Goal: Information Seeking & Learning: Learn about a topic

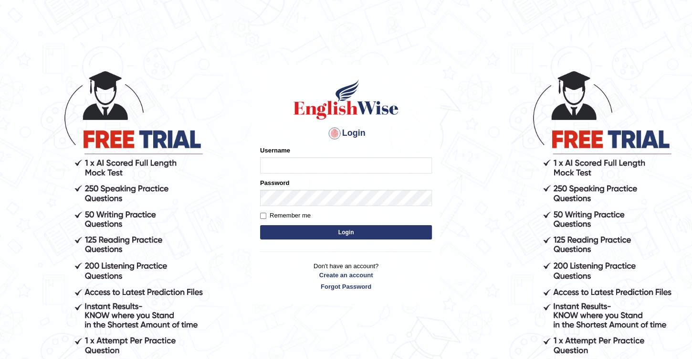
type input "Benali"
drag, startPoint x: 598, startPoint y: 0, endPoint x: 461, endPoint y: 168, distance: 216.6
click at [480, 155] on body "Login Please fix the following errors: Username Benali Password Remember me Log…" at bounding box center [346, 214] width 692 height 359
click at [360, 232] on button "Login" at bounding box center [346, 232] width 172 height 14
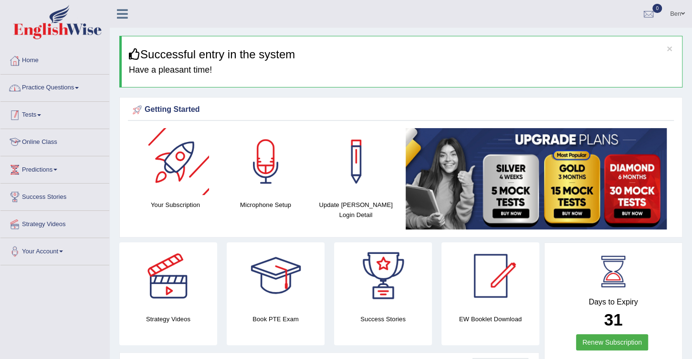
click at [52, 89] on link "Practice Questions" at bounding box center [54, 86] width 109 height 24
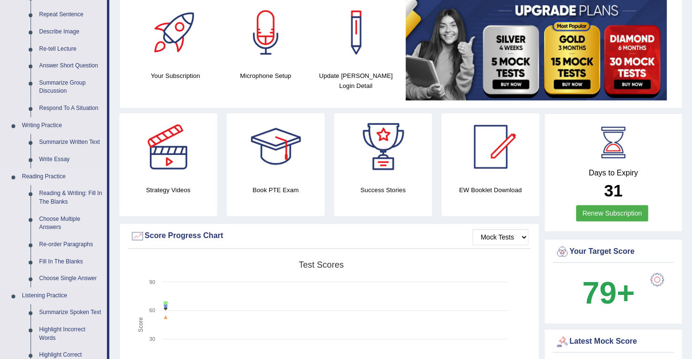
scroll to position [191, 0]
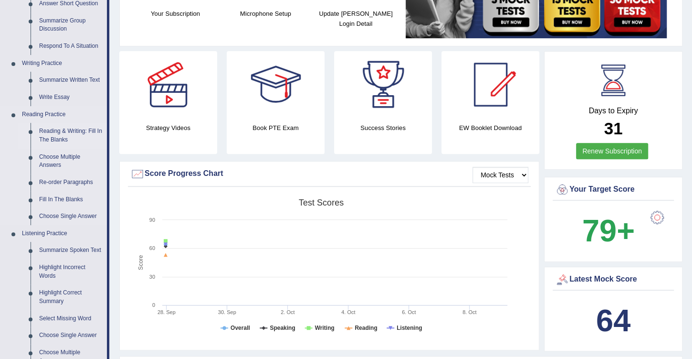
click at [61, 131] on link "Reading & Writing: Fill In The Blanks" at bounding box center [71, 135] width 72 height 25
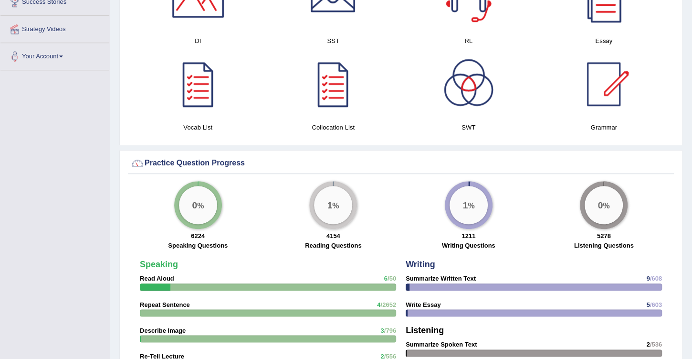
scroll to position [599, 0]
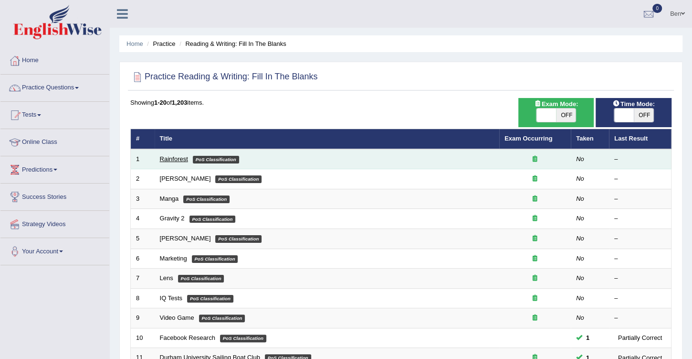
click at [181, 157] on link "Rainforest" at bounding box center [174, 158] width 28 height 7
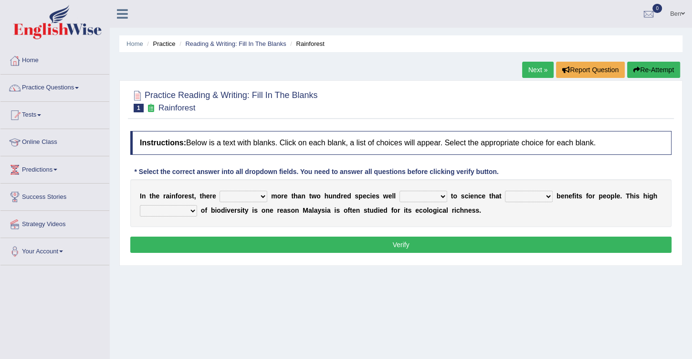
click at [254, 196] on select "have can be has is" at bounding box center [244, 196] width 48 height 11
select select "is"
click at [220, 191] on select "have can be has is" at bounding box center [244, 196] width 48 height 11
click at [423, 196] on select "knowing known knew know" at bounding box center [424, 196] width 48 height 11
select select "known"
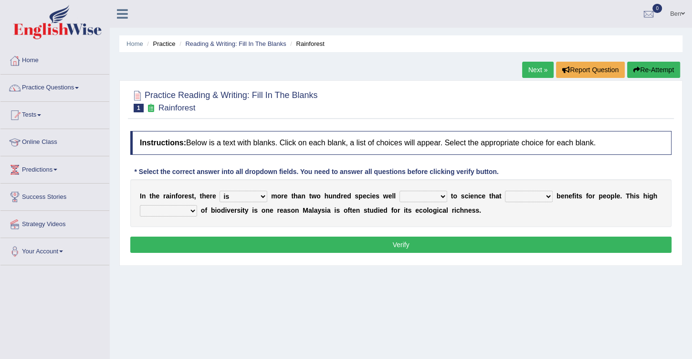
click at [400, 191] on select "knowing known knew know" at bounding box center [424, 196] width 48 height 11
click at [400, 193] on select "knowing known knew know" at bounding box center [424, 196] width 48 height 11
click at [468, 206] on b "e" at bounding box center [470, 210] width 4 height 8
click at [528, 197] on select "contain contained containing contains" at bounding box center [529, 196] width 48 height 11
select select "contain"
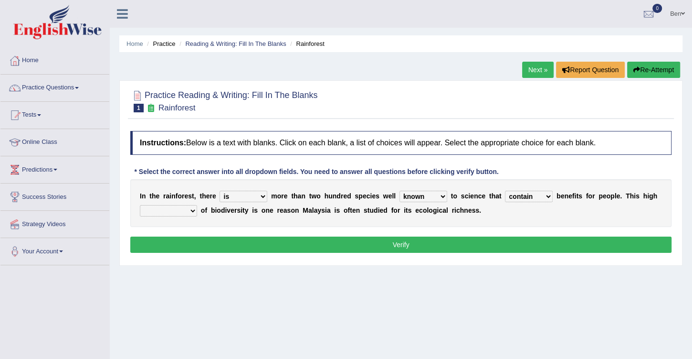
click at [505, 191] on select "contain contained containing contains" at bounding box center [529, 196] width 48 height 11
click at [187, 208] on select "condensation conjunction continuity complexity" at bounding box center [168, 210] width 57 height 11
click at [140, 205] on select "condensation conjunction continuity complexity" at bounding box center [168, 210] width 57 height 11
click at [187, 211] on select "condensation conjunction continuity complexity" at bounding box center [168, 210] width 57 height 11
select select "complexity"
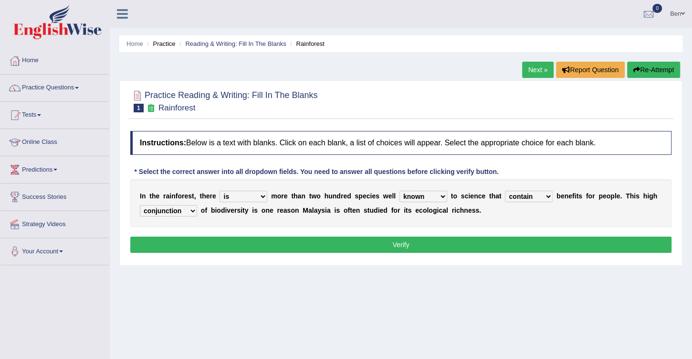
click at [140, 205] on select "condensation conjunction continuity complexity" at bounding box center [168, 210] width 57 height 11
click at [530, 195] on select "contain contained containing contains" at bounding box center [529, 196] width 48 height 11
select select "contains"
click at [505, 191] on select "contain contained containing contains" at bounding box center [529, 196] width 48 height 11
click at [438, 246] on button "Verify" at bounding box center [400, 244] width 541 height 16
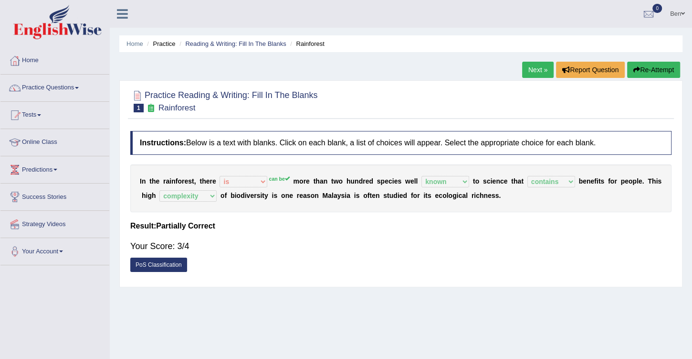
click at [167, 262] on link "PoS Classification" at bounding box center [158, 264] width 57 height 14
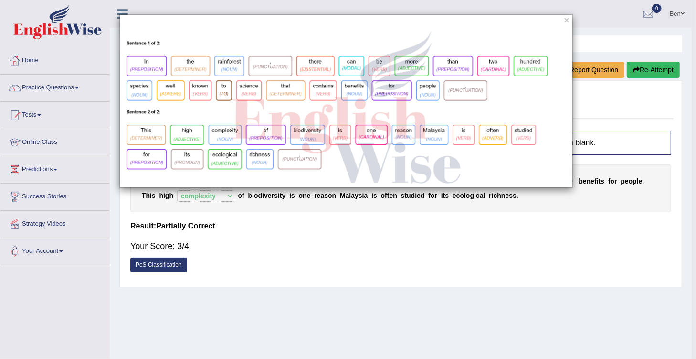
click at [327, 214] on div "×" at bounding box center [348, 179] width 696 height 359
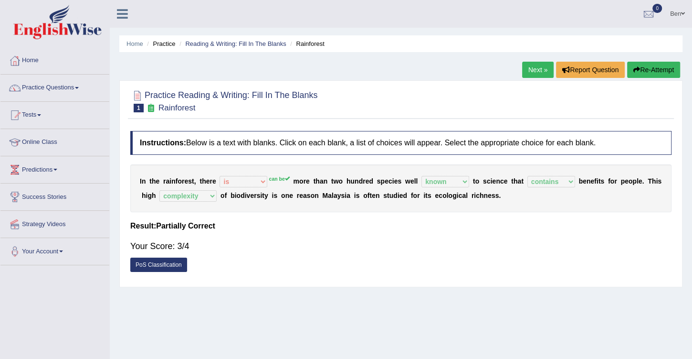
click at [167, 261] on link "PoS Classification" at bounding box center [158, 264] width 57 height 14
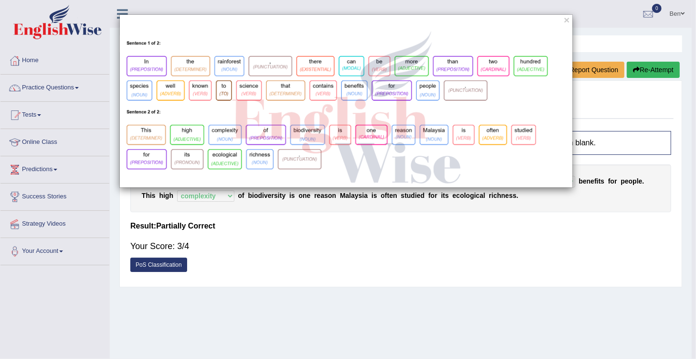
click at [224, 242] on div "×" at bounding box center [348, 179] width 696 height 359
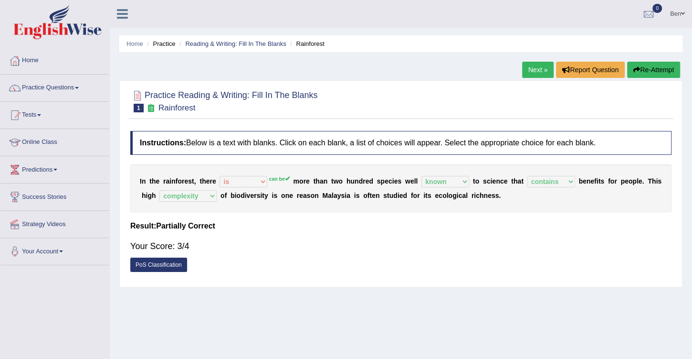
click at [539, 70] on link "Next »" at bounding box center [538, 70] width 32 height 16
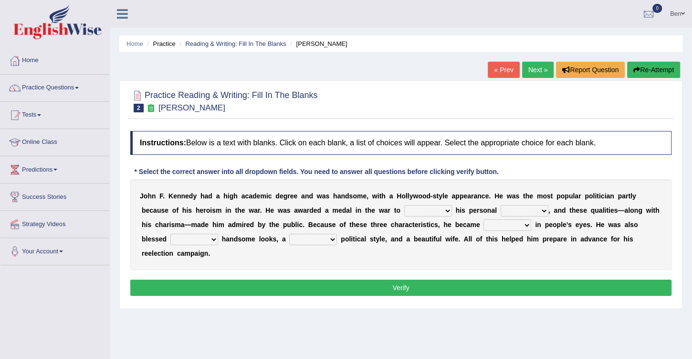
drag, startPoint x: 149, startPoint y: 193, endPoint x: 185, endPoint y: 193, distance: 36.3
click at [201, 193] on div "J o h n F . K e n n e d y h a d a h i g h a c a d e m i c d e g r e e a n d w a…" at bounding box center [400, 224] width 541 height 91
click at [185, 193] on b "e" at bounding box center [187, 196] width 4 height 8
click at [404, 211] on select "prove show evidence upthrow" at bounding box center [428, 210] width 48 height 11
select select "show"
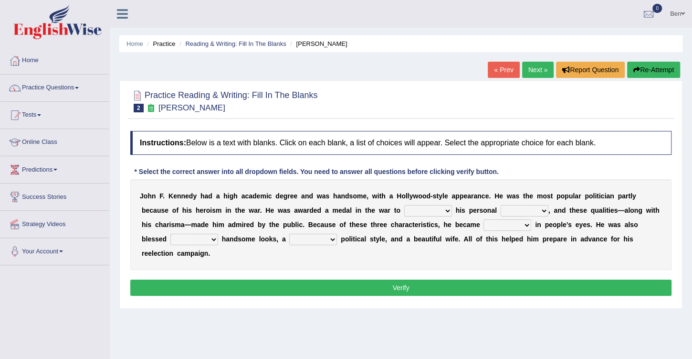
click at [404, 205] on select "prove show evidence upthrow" at bounding box center [428, 210] width 48 height 11
click at [501, 207] on select "passion courage charm liking" at bounding box center [525, 210] width 48 height 11
select select "courage"
click at [501, 205] on select "passion courage charm liking" at bounding box center [525, 210] width 48 height 11
click at [501, 211] on select "passion courage charm liking" at bounding box center [525, 210] width 48 height 11
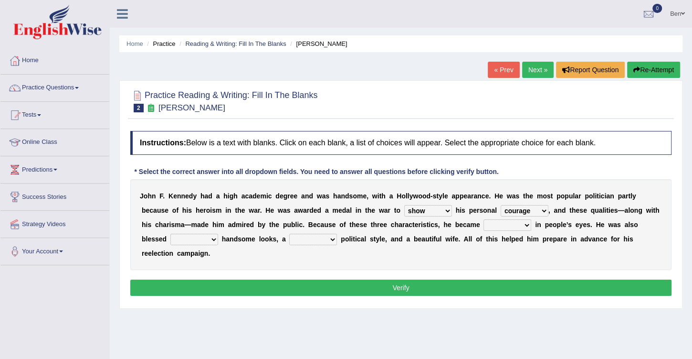
click at [498, 213] on div "J o h n F . K e n n e d y h a d a h i g h a c a d e m i c d e g r e e a n d w a…" at bounding box center [400, 224] width 541 height 91
click at [484, 226] on select "iconic ironic identical impotent" at bounding box center [508, 224] width 48 height 11
select select "iconic"
click at [484, 219] on select "iconic ironic identical impotent" at bounding box center [508, 224] width 48 height 11
click at [218, 233] on select "with in upon to" at bounding box center [194, 238] width 48 height 11
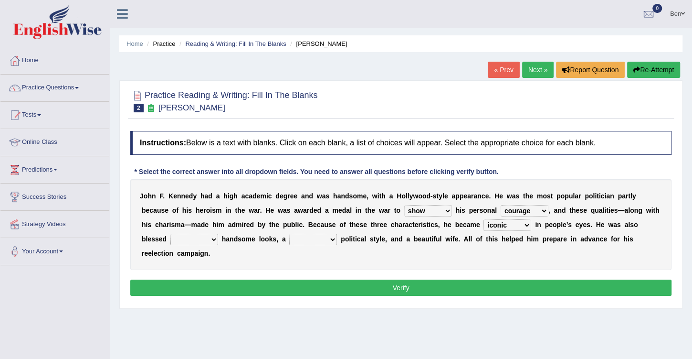
select select "with"
click at [218, 233] on select "with in upon to" at bounding box center [194, 238] width 48 height 11
click at [289, 239] on select "mending mends mended mend" at bounding box center [313, 238] width 48 height 11
select select "mending"
click at [289, 233] on select "mending mends mended mend" at bounding box center [313, 238] width 48 height 11
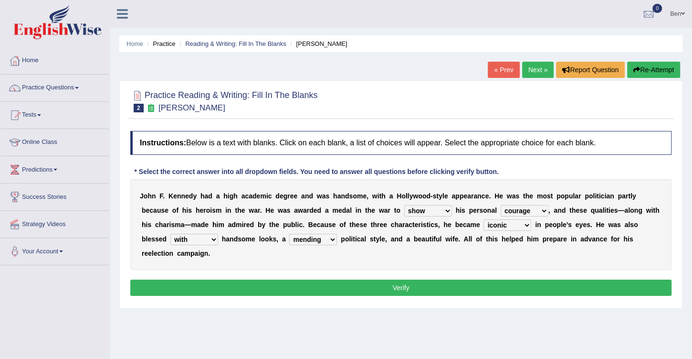
click at [404, 279] on button "Verify" at bounding box center [400, 287] width 541 height 16
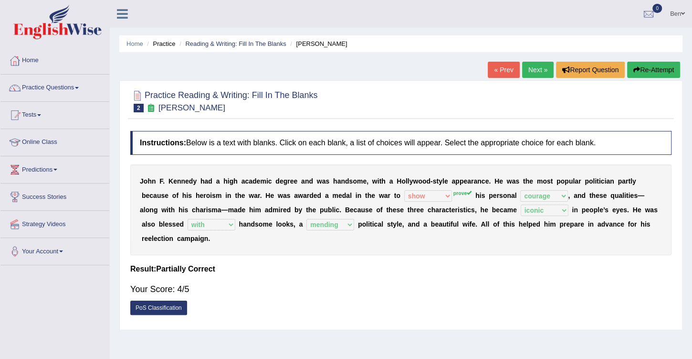
click at [294, 157] on div "Instructions: Below is a text with blanks. Click on each blank, a list of choic…" at bounding box center [401, 225] width 546 height 199
click at [173, 300] on link "PoS Classification" at bounding box center [158, 307] width 57 height 14
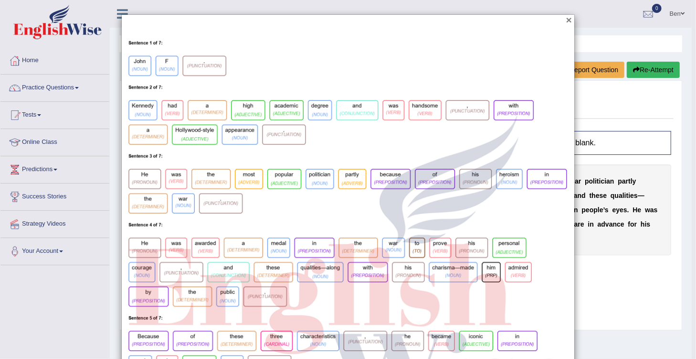
click at [566, 21] on button "×" at bounding box center [569, 20] width 6 height 10
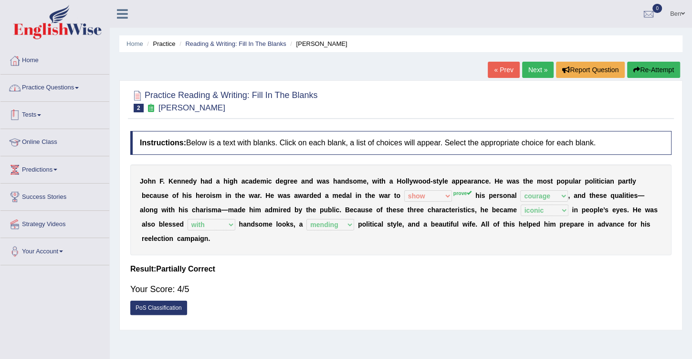
click at [71, 89] on link "Practice Questions" at bounding box center [54, 86] width 109 height 24
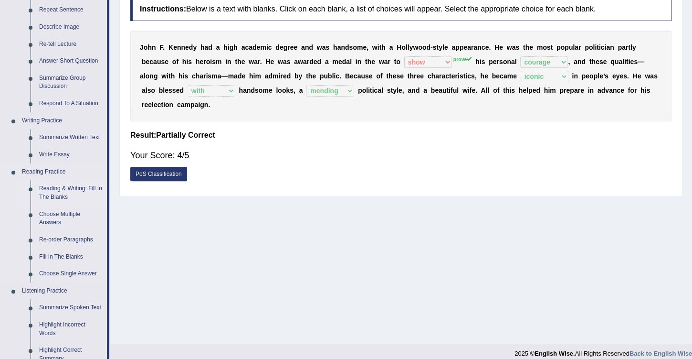
scroll to position [136, 0]
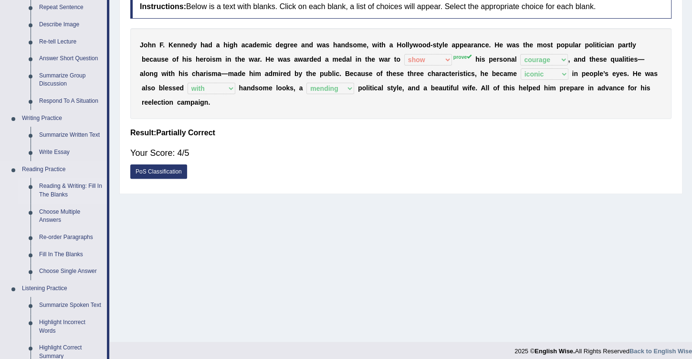
click at [65, 189] on link "Reading & Writing: Fill In The Blanks" at bounding box center [71, 190] width 72 height 25
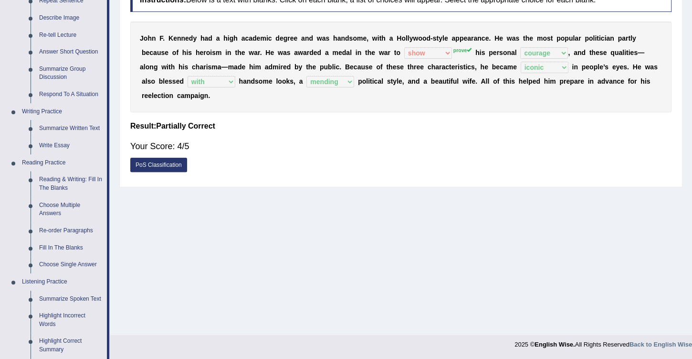
scroll to position [395, 0]
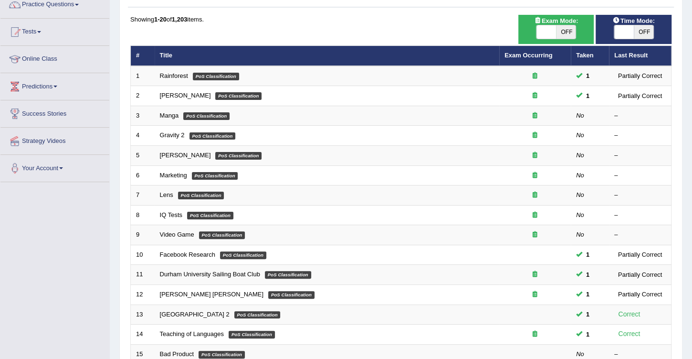
scroll to position [54, 0]
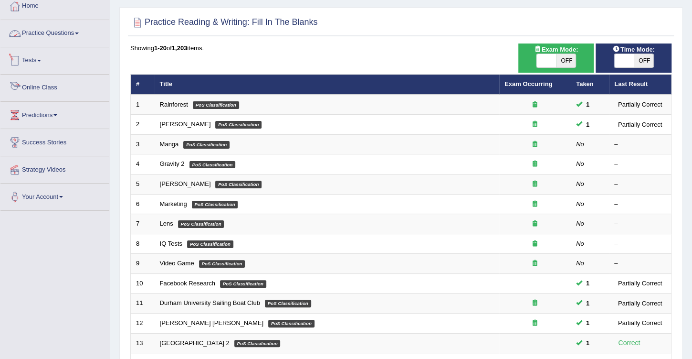
click at [62, 35] on link "Practice Questions" at bounding box center [54, 32] width 109 height 24
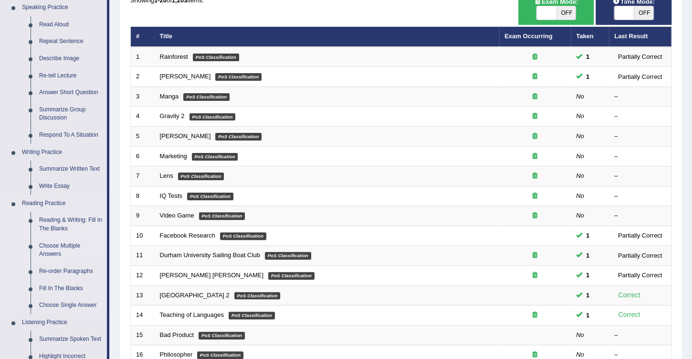
scroll to position [163, 0]
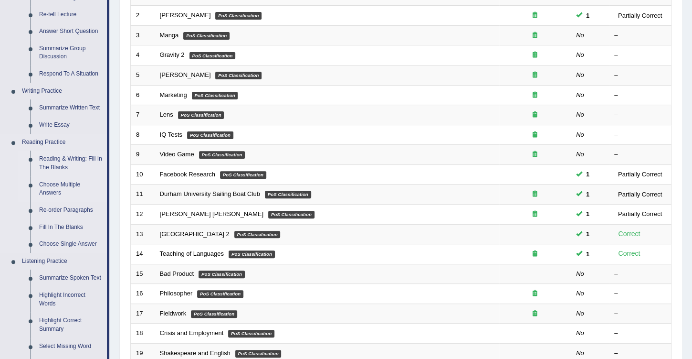
click at [58, 186] on link "Choose Multiple Answers" at bounding box center [71, 188] width 72 height 25
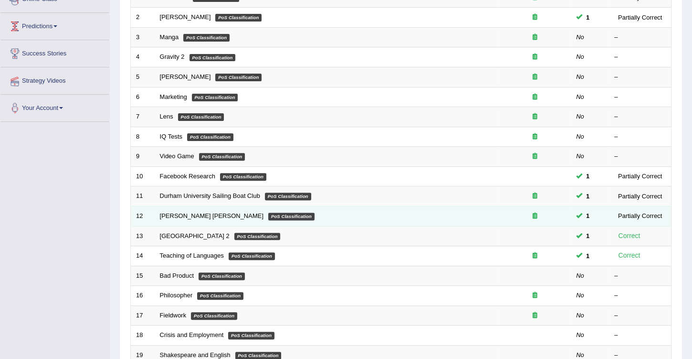
scroll to position [195, 0]
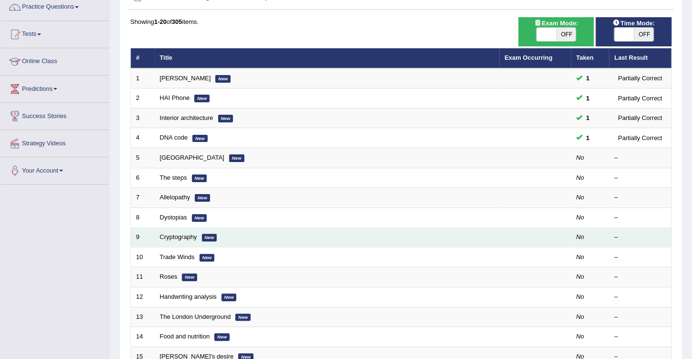
scroll to position [109, 0]
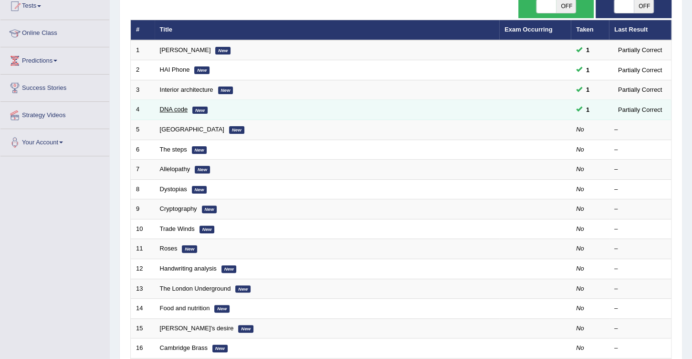
click at [177, 109] on link "DNA code" at bounding box center [174, 109] width 28 height 7
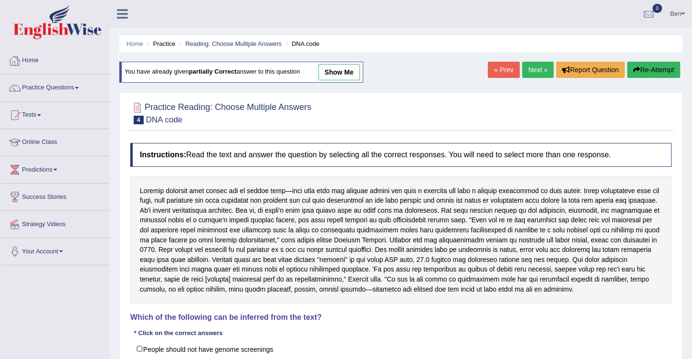
click at [498, 77] on link "« Prev" at bounding box center [504, 70] width 32 height 16
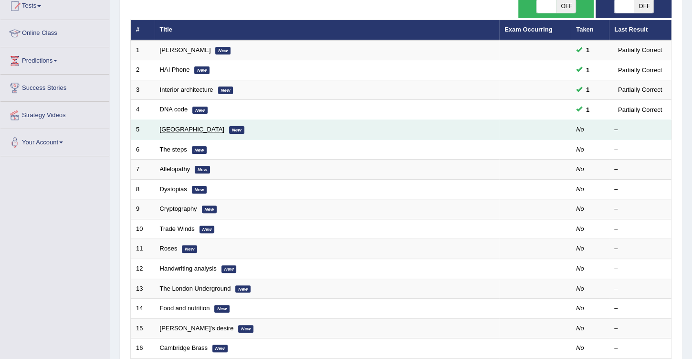
click at [183, 127] on link "[GEOGRAPHIC_DATA]" at bounding box center [192, 129] width 64 height 7
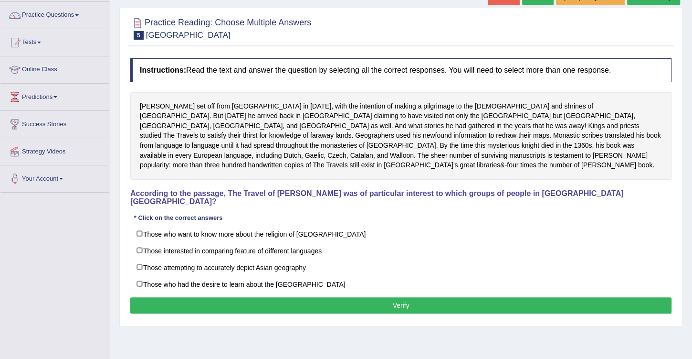
scroll to position [82, 0]
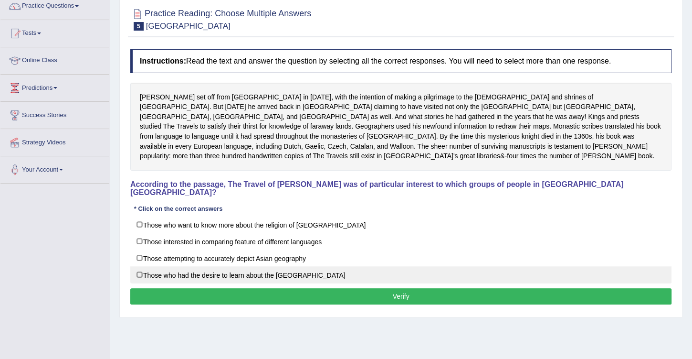
click at [294, 266] on label "Those who had the desire to learn about the [GEOGRAPHIC_DATA]" at bounding box center [400, 274] width 541 height 17
click at [271, 266] on label "Those who had the desire to learn about the Far East" at bounding box center [400, 274] width 541 height 17
click at [269, 266] on label "Those who had the desire to learn about the Far East" at bounding box center [400, 274] width 541 height 17
checkbox input "true"
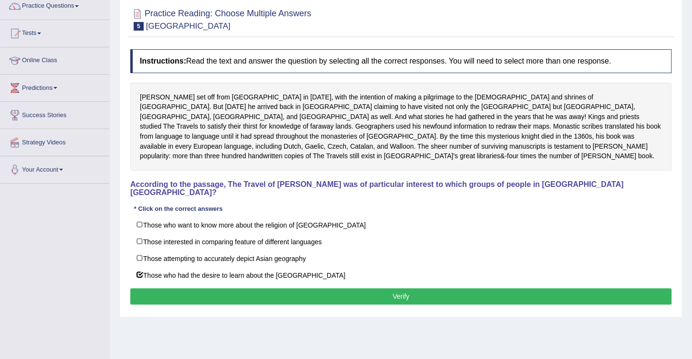
click at [328, 288] on button "Verify" at bounding box center [400, 296] width 541 height 16
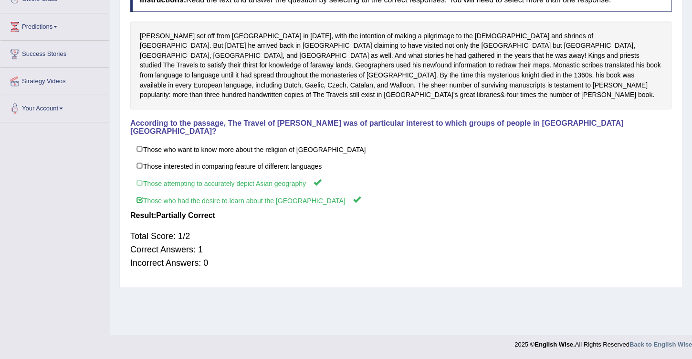
scroll to position [33, 0]
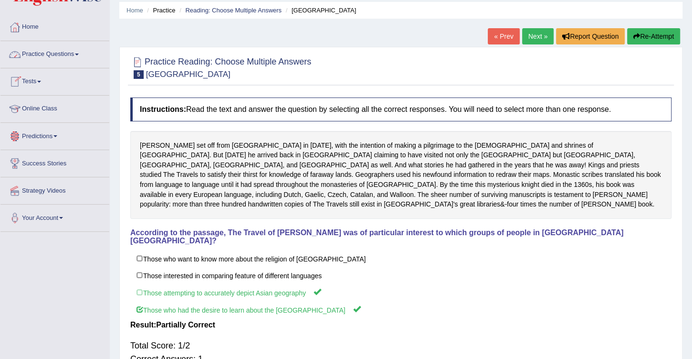
click at [534, 38] on link "Next »" at bounding box center [538, 36] width 32 height 16
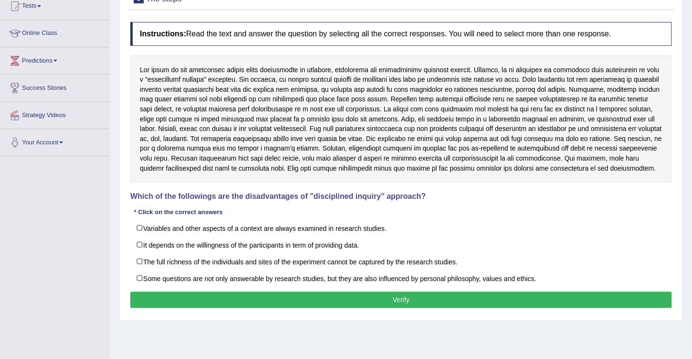
scroll to position [136, 0]
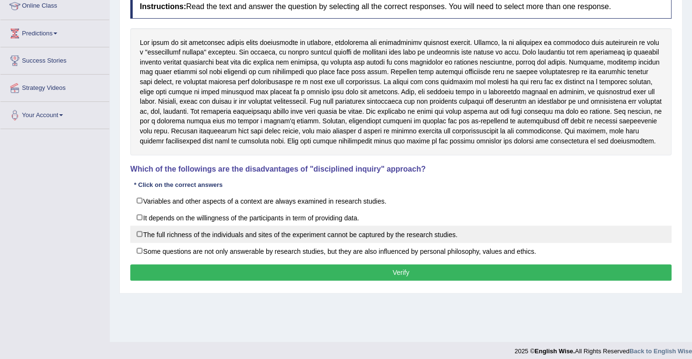
click at [371, 233] on label "The full richness of the individuals and sites of the experiment cannot be capt…" at bounding box center [400, 233] width 541 height 17
checkbox input "true"
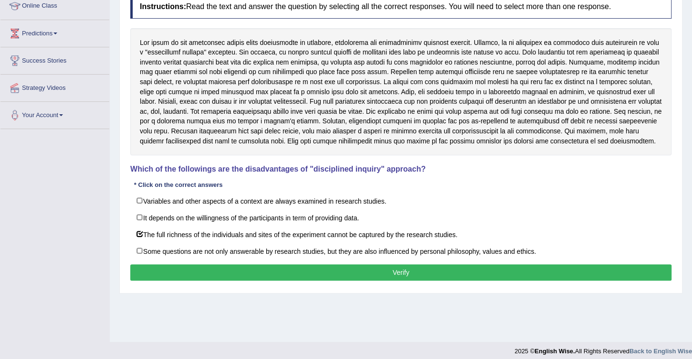
click at [382, 267] on button "Verify" at bounding box center [400, 272] width 541 height 16
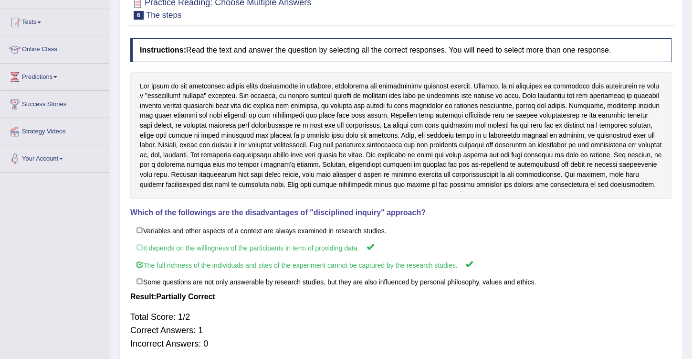
scroll to position [33, 0]
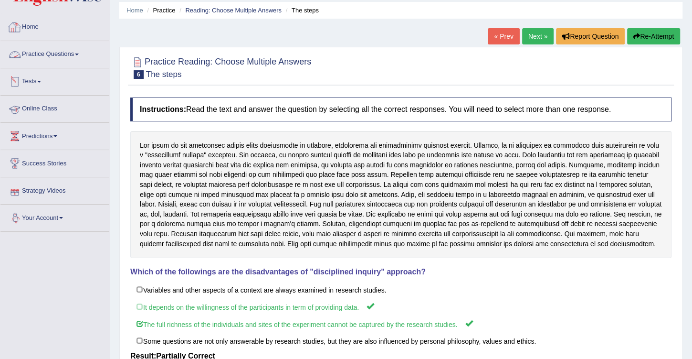
click at [63, 54] on link "Practice Questions" at bounding box center [54, 53] width 109 height 24
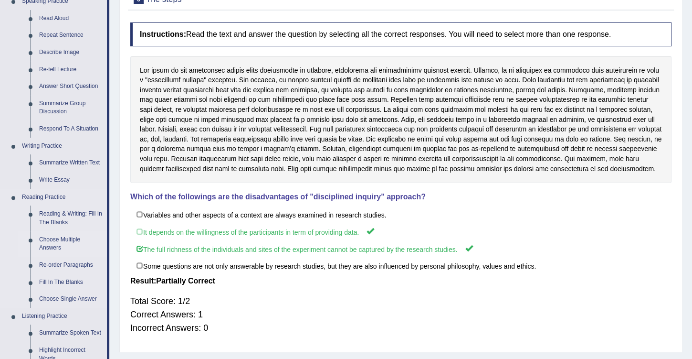
scroll to position [116, 0]
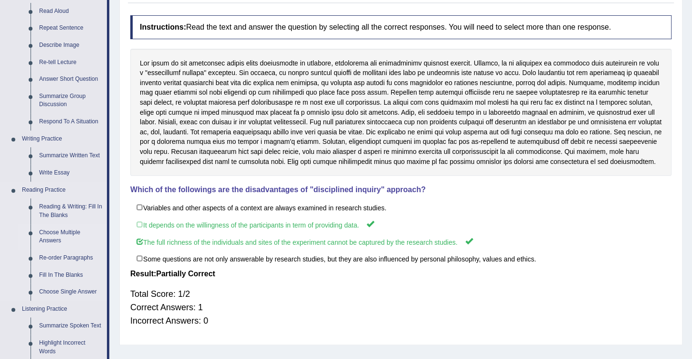
click at [63, 232] on link "Choose Multiple Answers" at bounding box center [71, 236] width 72 height 25
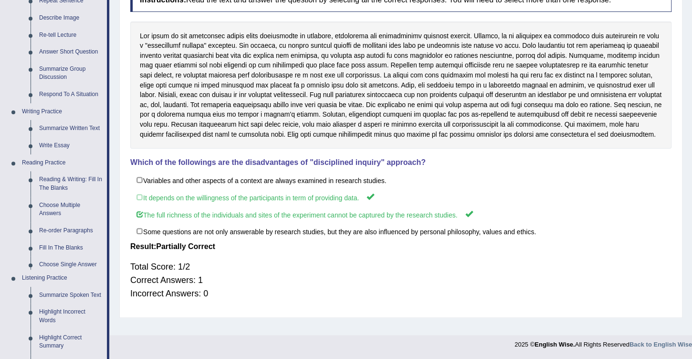
scroll to position [400, 0]
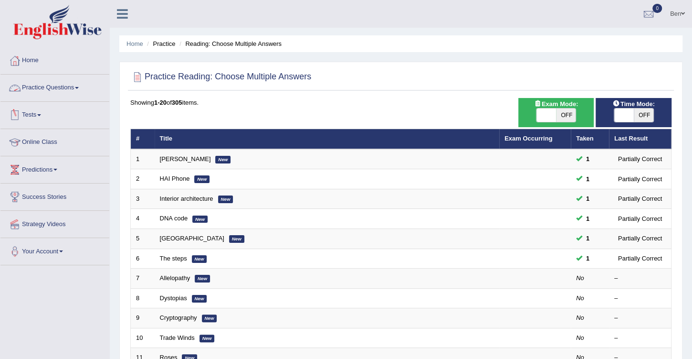
click at [51, 90] on link "Practice Questions" at bounding box center [54, 86] width 109 height 24
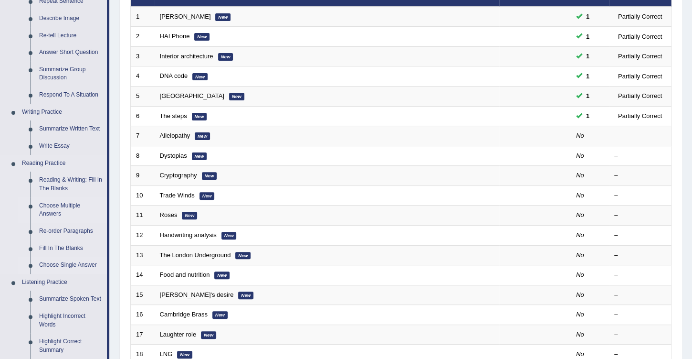
scroll to position [191, 0]
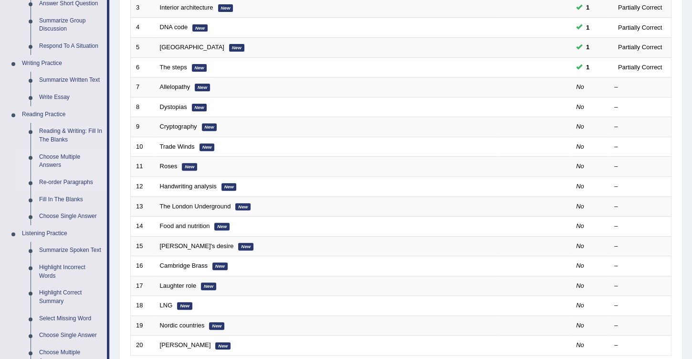
click at [60, 181] on link "Re-order Paragraphs" at bounding box center [71, 182] width 72 height 17
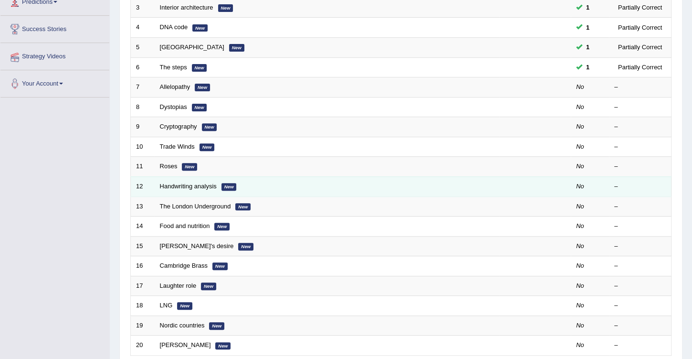
scroll to position [223, 0]
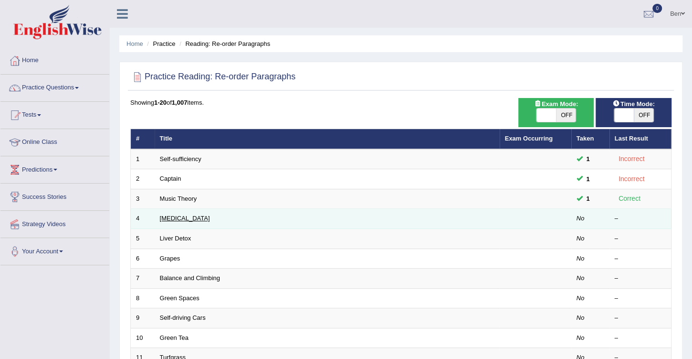
click at [174, 216] on link "[MEDICAL_DATA]" at bounding box center [185, 217] width 50 height 7
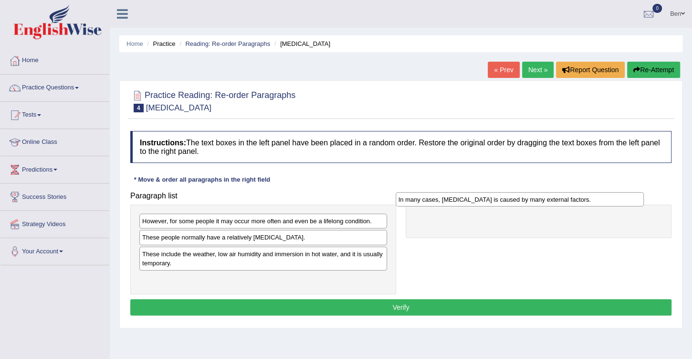
drag, startPoint x: 222, startPoint y: 240, endPoint x: 482, endPoint y: 206, distance: 261.4
click at [482, 206] on div "In many cases, dry skin is caused by many external factors." at bounding box center [520, 199] width 248 height 14
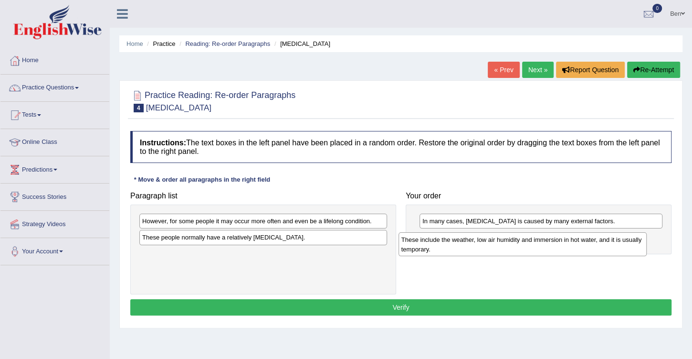
drag, startPoint x: 229, startPoint y: 253, endPoint x: 486, endPoint y: 232, distance: 257.3
click at [486, 232] on div "These include the weather, low air humidity and immersion in hot water, and it …" at bounding box center [523, 243] width 248 height 23
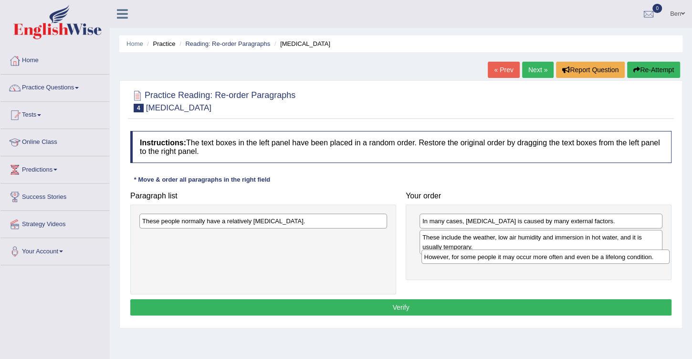
drag, startPoint x: 196, startPoint y: 223, endPoint x: 478, endPoint y: 259, distance: 284.0
click at [478, 259] on div "However, for some people it may occur more often and even be a lifelong conditi…" at bounding box center [546, 256] width 248 height 14
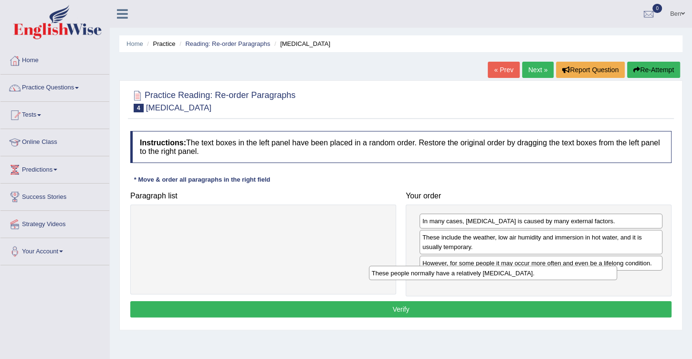
drag, startPoint x: 239, startPoint y: 220, endPoint x: 465, endPoint y: 271, distance: 231.7
click at [465, 271] on div "These people normally have a relatively sensitive skin." at bounding box center [493, 272] width 248 height 14
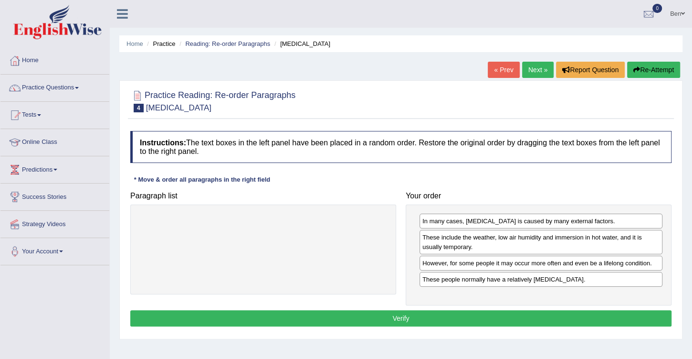
click at [423, 317] on button "Verify" at bounding box center [400, 318] width 541 height 16
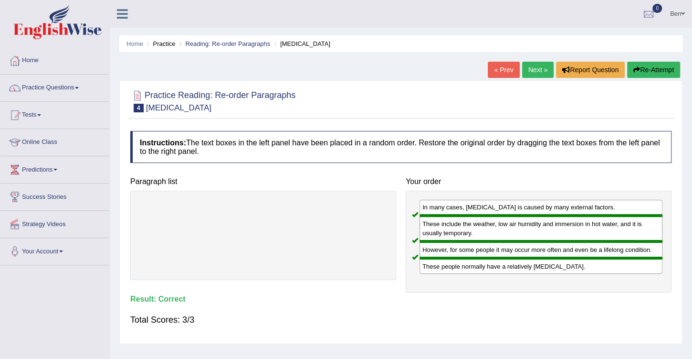
click at [541, 71] on link "Next »" at bounding box center [538, 70] width 32 height 16
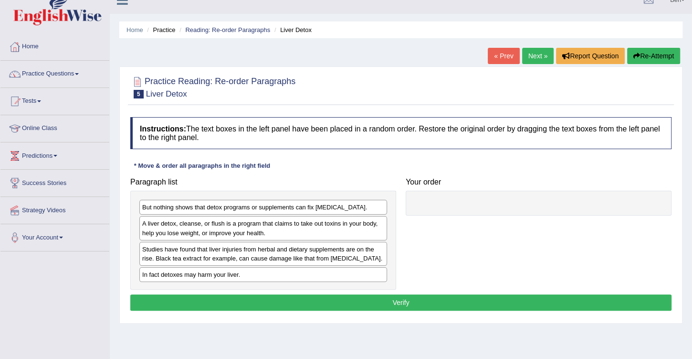
scroll to position [27, 0]
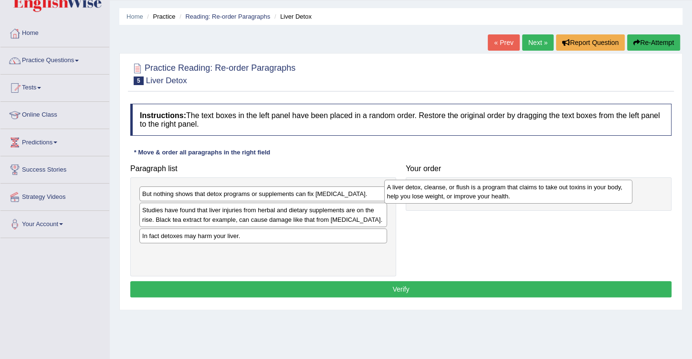
drag, startPoint x: 226, startPoint y: 213, endPoint x: 471, endPoint y: 191, distance: 245.9
click at [471, 191] on div "A liver detox, cleanse, or flush is a program that claims to take out toxins in…" at bounding box center [508, 191] width 248 height 23
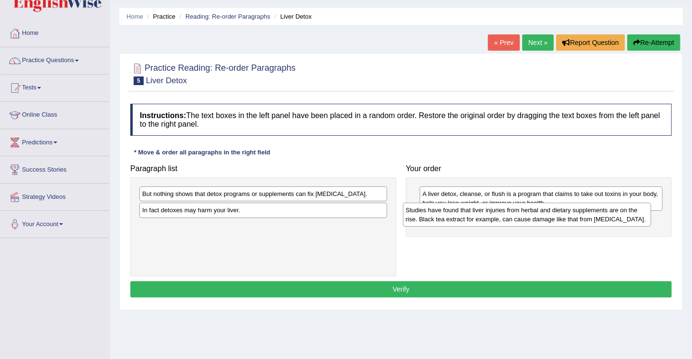
drag, startPoint x: 239, startPoint y: 211, endPoint x: 503, endPoint y: 211, distance: 263.6
click at [503, 211] on div "Studies have found that liver injuries from herbal and dietary supplements are …" at bounding box center [527, 213] width 248 height 23
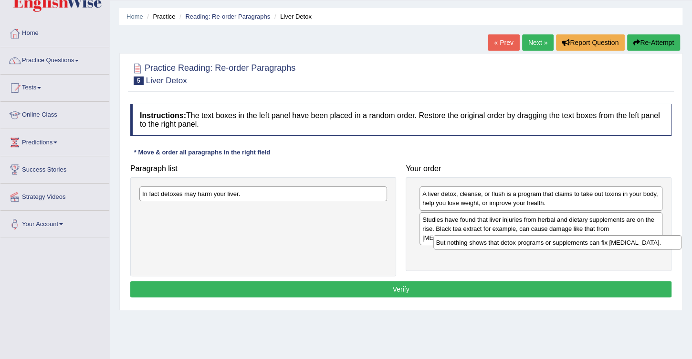
drag, startPoint x: 207, startPoint y: 194, endPoint x: 486, endPoint y: 241, distance: 282.3
click at [494, 243] on div "But nothing shows that detox programs or supplements can fix liver damage." at bounding box center [558, 242] width 248 height 14
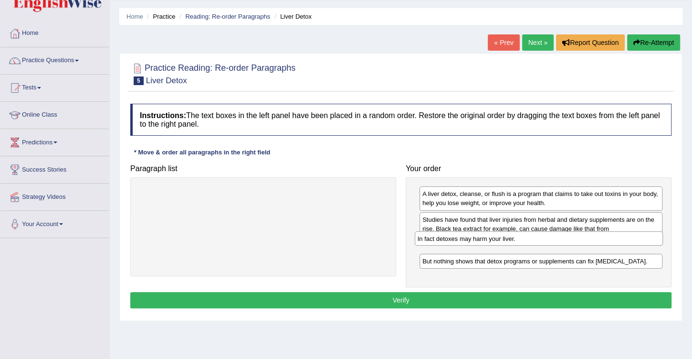
drag, startPoint x: 195, startPoint y: 196, endPoint x: 470, endPoint y: 241, distance: 279.1
click at [470, 241] on div "In fact detoxes may harm your liver." at bounding box center [539, 238] width 248 height 14
drag, startPoint x: 486, startPoint y: 244, endPoint x: 485, endPoint y: 260, distance: 15.8
click at [485, 260] on div "In fact detoxes may harm your liver." at bounding box center [541, 259] width 244 height 14
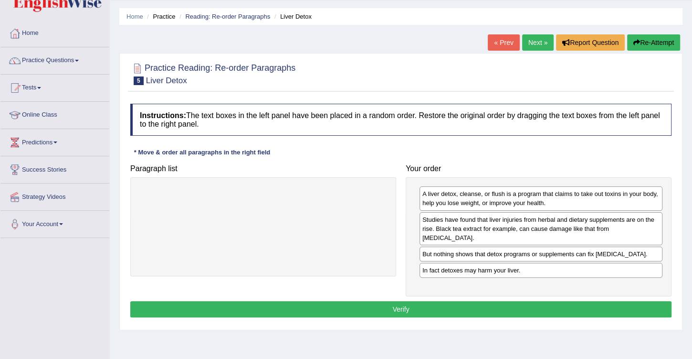
click at [438, 301] on button "Verify" at bounding box center [400, 309] width 541 height 16
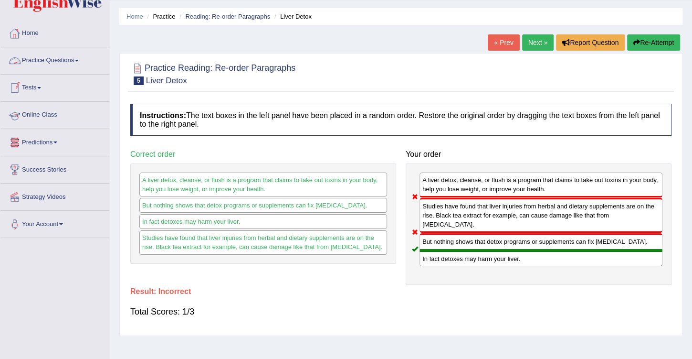
click at [66, 60] on link "Practice Questions" at bounding box center [54, 59] width 109 height 24
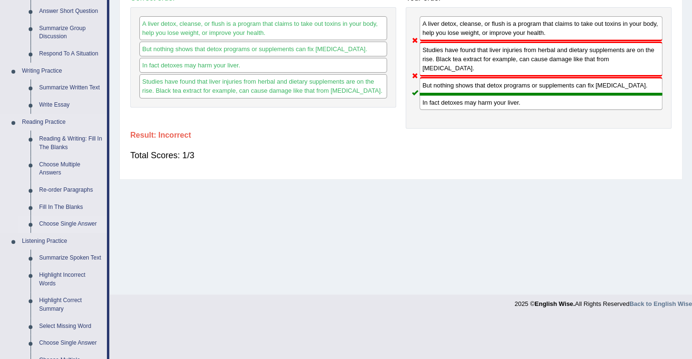
scroll to position [191, 0]
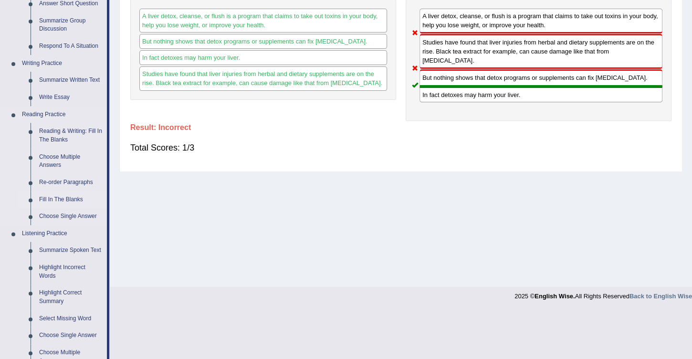
click at [64, 197] on link "Fill In The Blanks" at bounding box center [71, 199] width 72 height 17
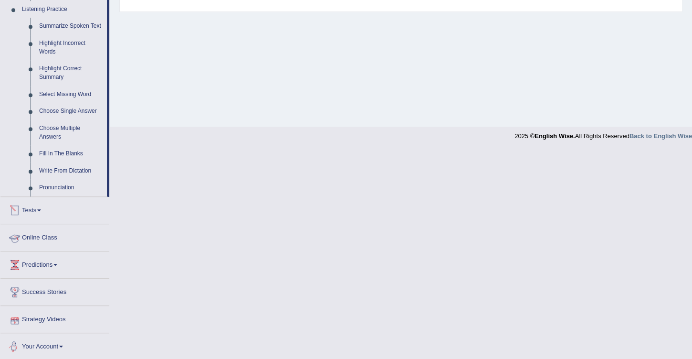
scroll to position [317, 0]
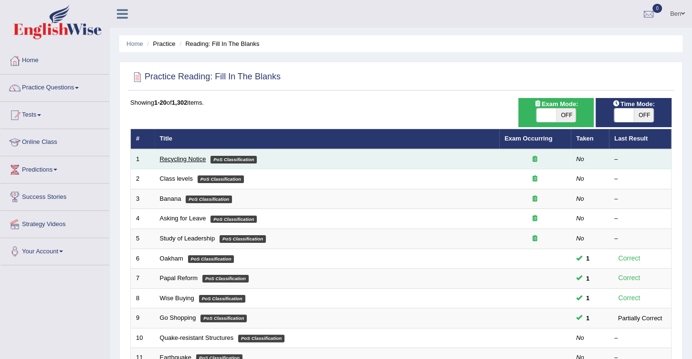
click at [190, 158] on link "Recycling Notice" at bounding box center [183, 158] width 46 height 7
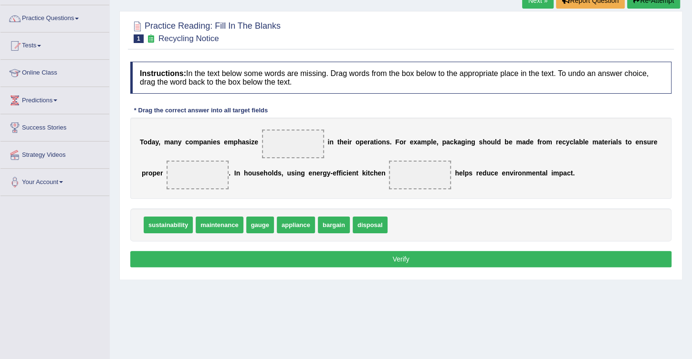
scroll to position [54, 0]
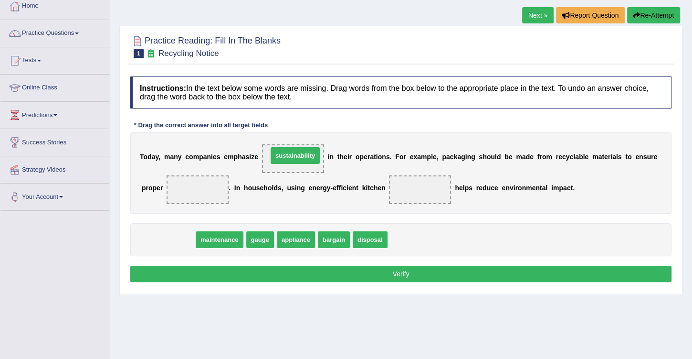
drag, startPoint x: 164, startPoint y: 237, endPoint x: 288, endPoint y: 153, distance: 150.3
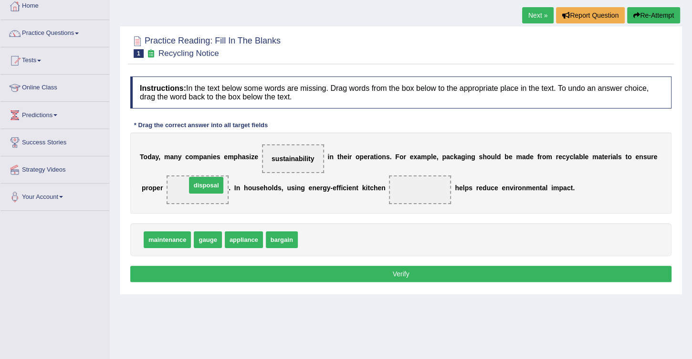
drag, startPoint x: 312, startPoint y: 238, endPoint x: 182, endPoint y: 180, distance: 141.9
drag, startPoint x: 244, startPoint y: 239, endPoint x: 393, endPoint y: 191, distance: 156.1
click at [415, 271] on button "Verify" at bounding box center [400, 273] width 541 height 16
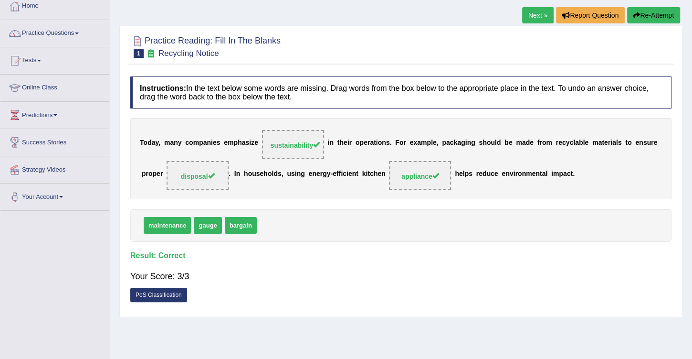
click at [534, 14] on link "Next »" at bounding box center [538, 15] width 32 height 16
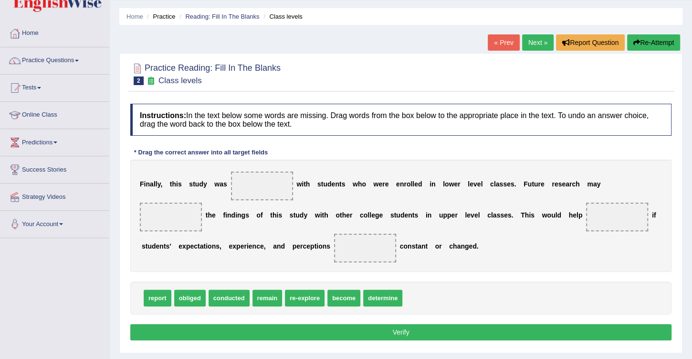
scroll to position [54, 0]
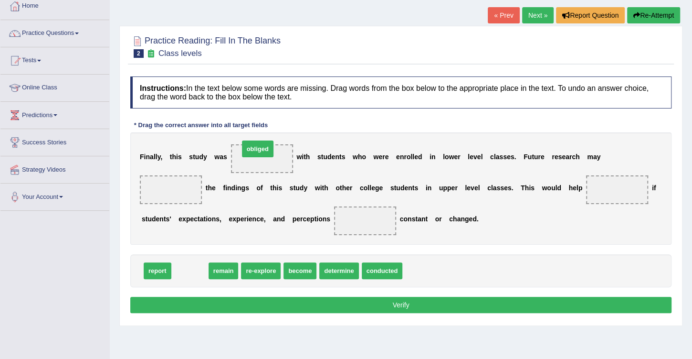
drag, startPoint x: 194, startPoint y: 270, endPoint x: 261, endPoint y: 148, distance: 138.9
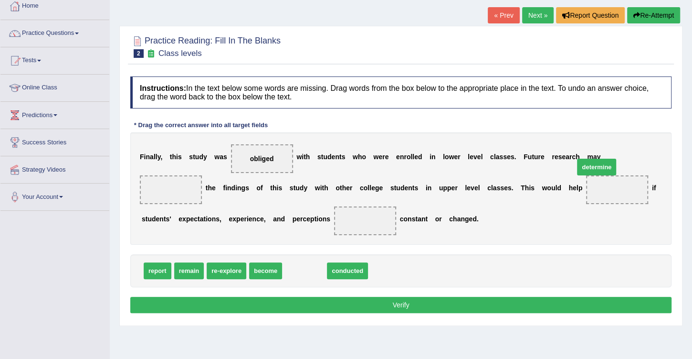
drag, startPoint x: 307, startPoint y: 269, endPoint x: 610, endPoint y: 164, distance: 321.3
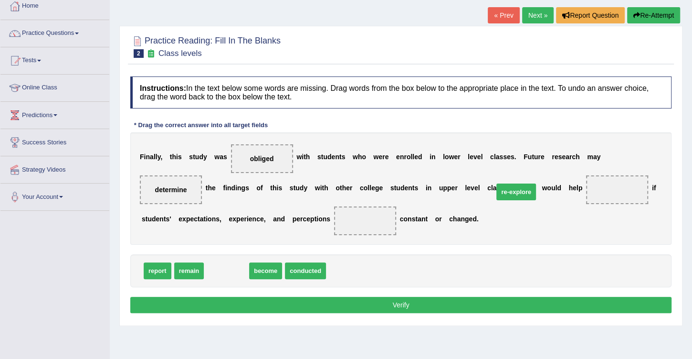
drag, startPoint x: 224, startPoint y: 271, endPoint x: 514, endPoint y: 192, distance: 300.3
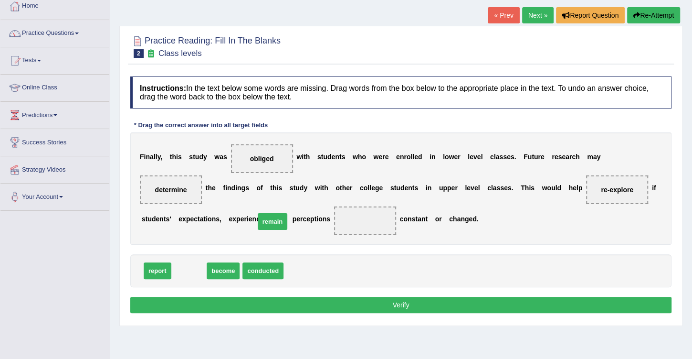
drag, startPoint x: 193, startPoint y: 268, endPoint x: 276, endPoint y: 219, distance: 97.2
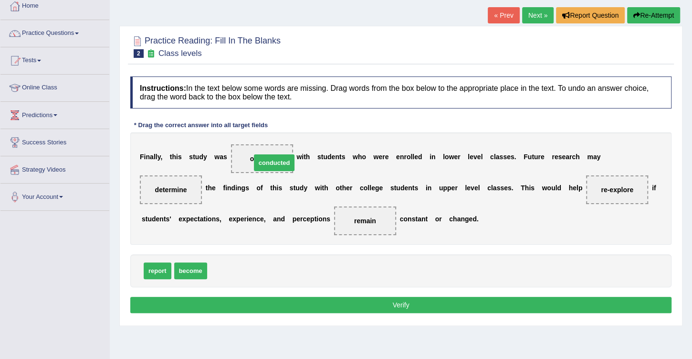
drag, startPoint x: 223, startPoint y: 273, endPoint x: 261, endPoint y: 156, distance: 123.1
drag, startPoint x: 328, startPoint y: 205, endPoint x: 361, endPoint y: 241, distance: 48.7
click at [329, 206] on div "F i n a l l y , t h i s s t u d y w a s conducted w i t h s t u d e n t s w h o…" at bounding box center [400, 188] width 541 height 112
click at [396, 307] on button "Verify" at bounding box center [400, 305] width 541 height 16
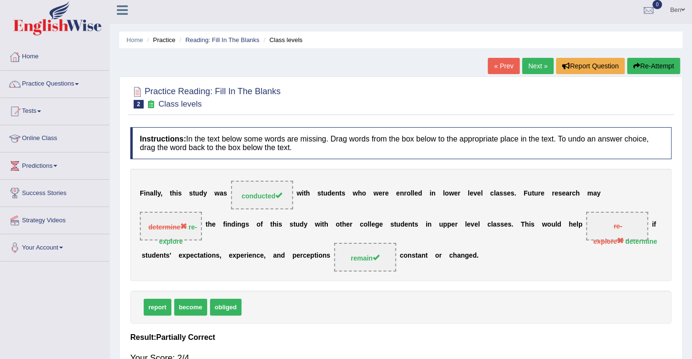
scroll to position [0, 0]
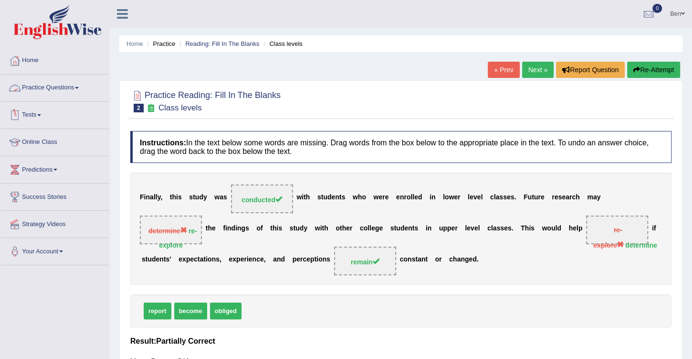
click at [52, 85] on link "Practice Questions" at bounding box center [54, 86] width 109 height 24
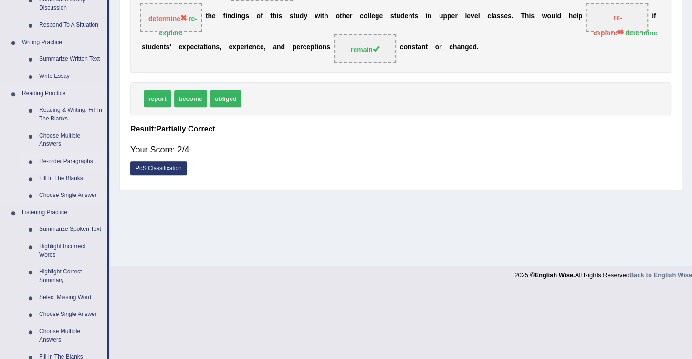
scroll to position [218, 0]
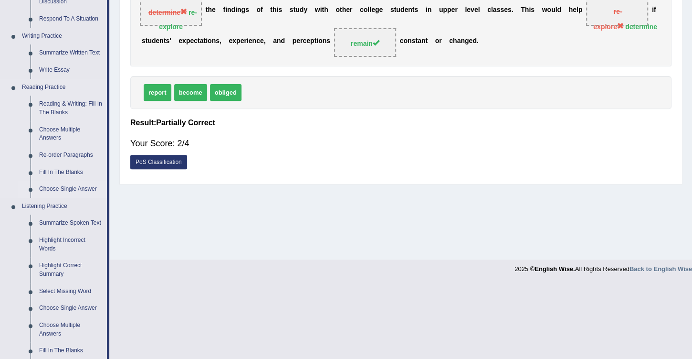
click at [71, 186] on link "Choose Single Answer" at bounding box center [71, 188] width 72 height 17
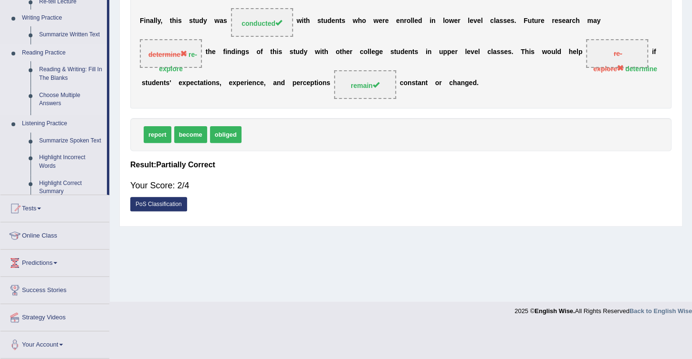
scroll to position [143, 0]
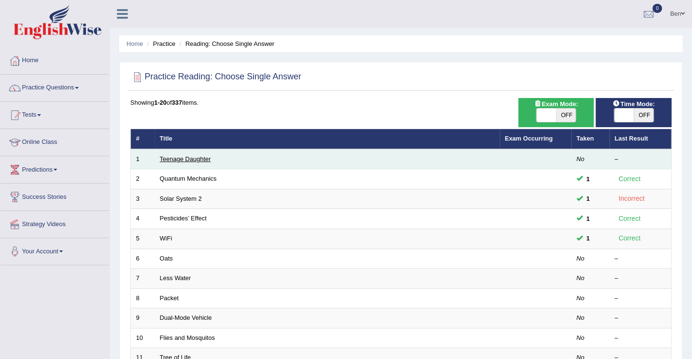
click at [183, 157] on link "Teenage Daughter" at bounding box center [185, 158] width 51 height 7
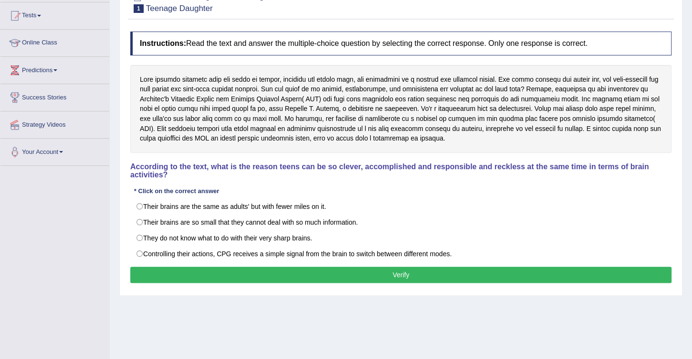
scroll to position [109, 0]
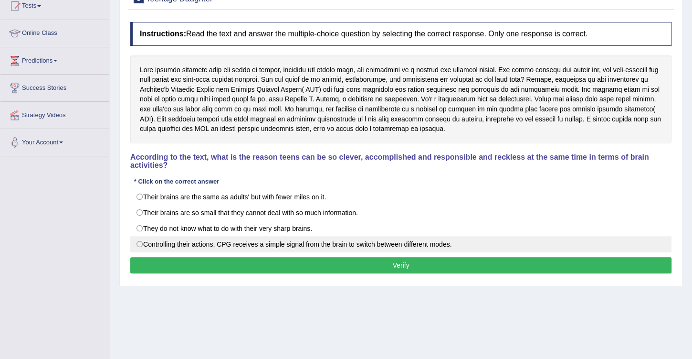
click at [371, 236] on label "Controlling their actions, CPG receives a simple signal from the brain to switc…" at bounding box center [400, 244] width 541 height 16
radio input "true"
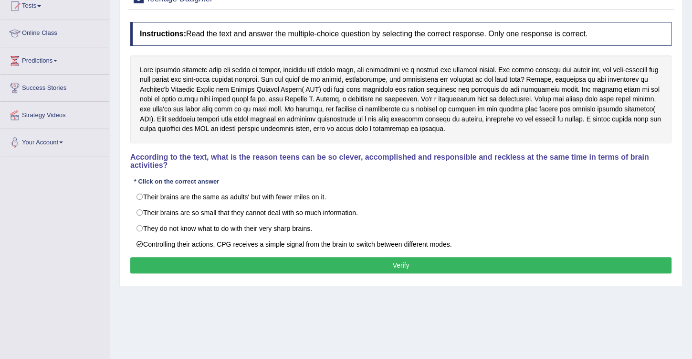
click at [392, 257] on button "Verify" at bounding box center [400, 265] width 541 height 16
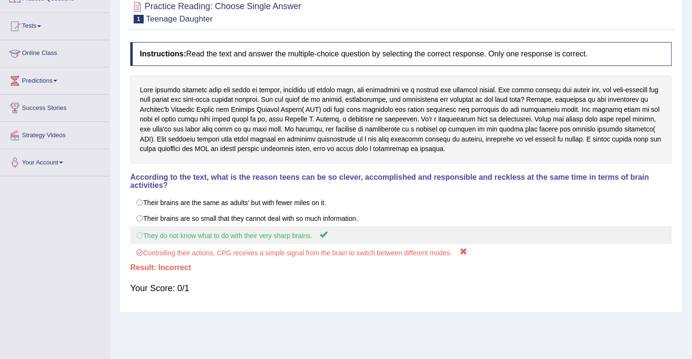
scroll to position [54, 0]
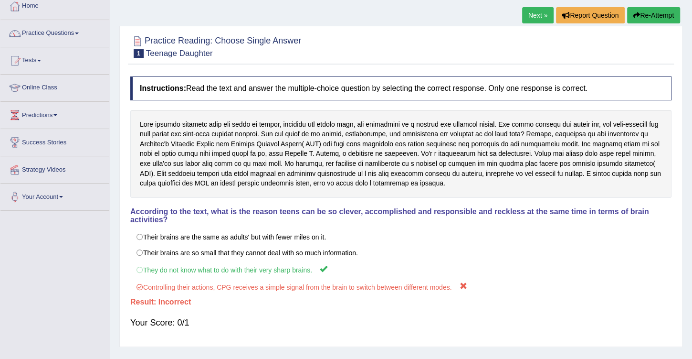
click at [531, 14] on link "Next »" at bounding box center [538, 15] width 32 height 16
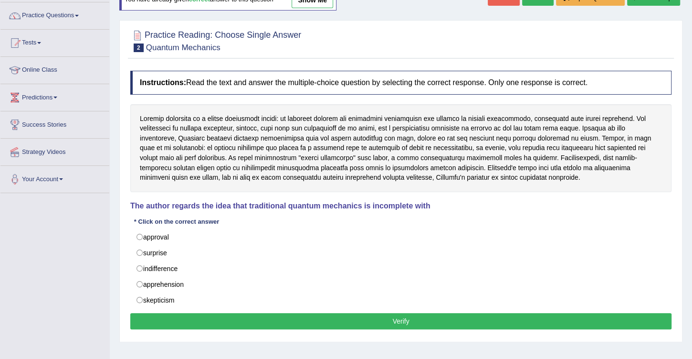
scroll to position [82, 0]
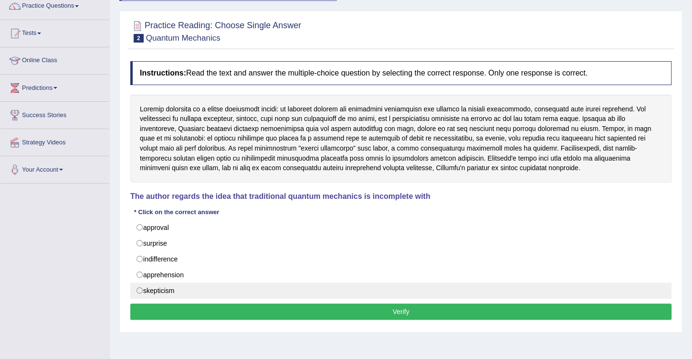
click at [177, 285] on label "skepticism" at bounding box center [400, 290] width 541 height 16
radio input "true"
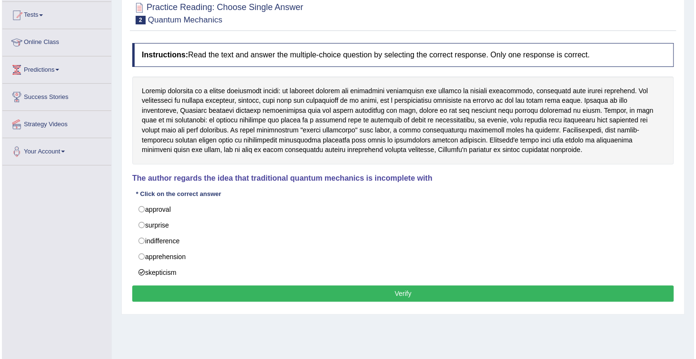
scroll to position [109, 0]
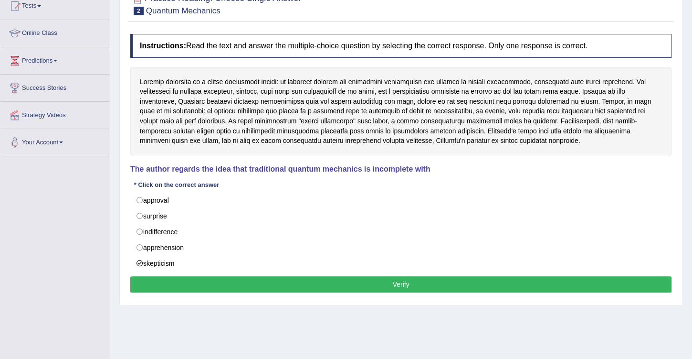
click at [377, 277] on button "Verify" at bounding box center [400, 284] width 541 height 16
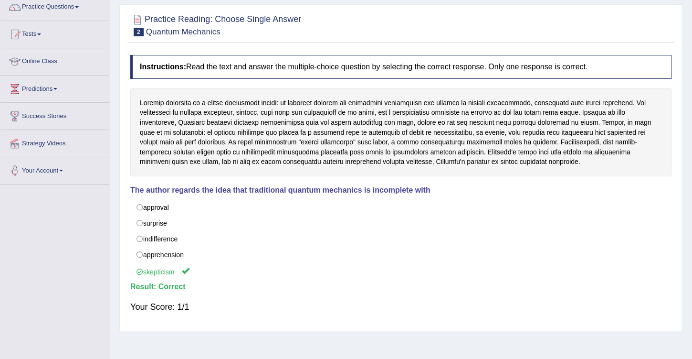
scroll to position [54, 0]
